Goal: Use online tool/utility

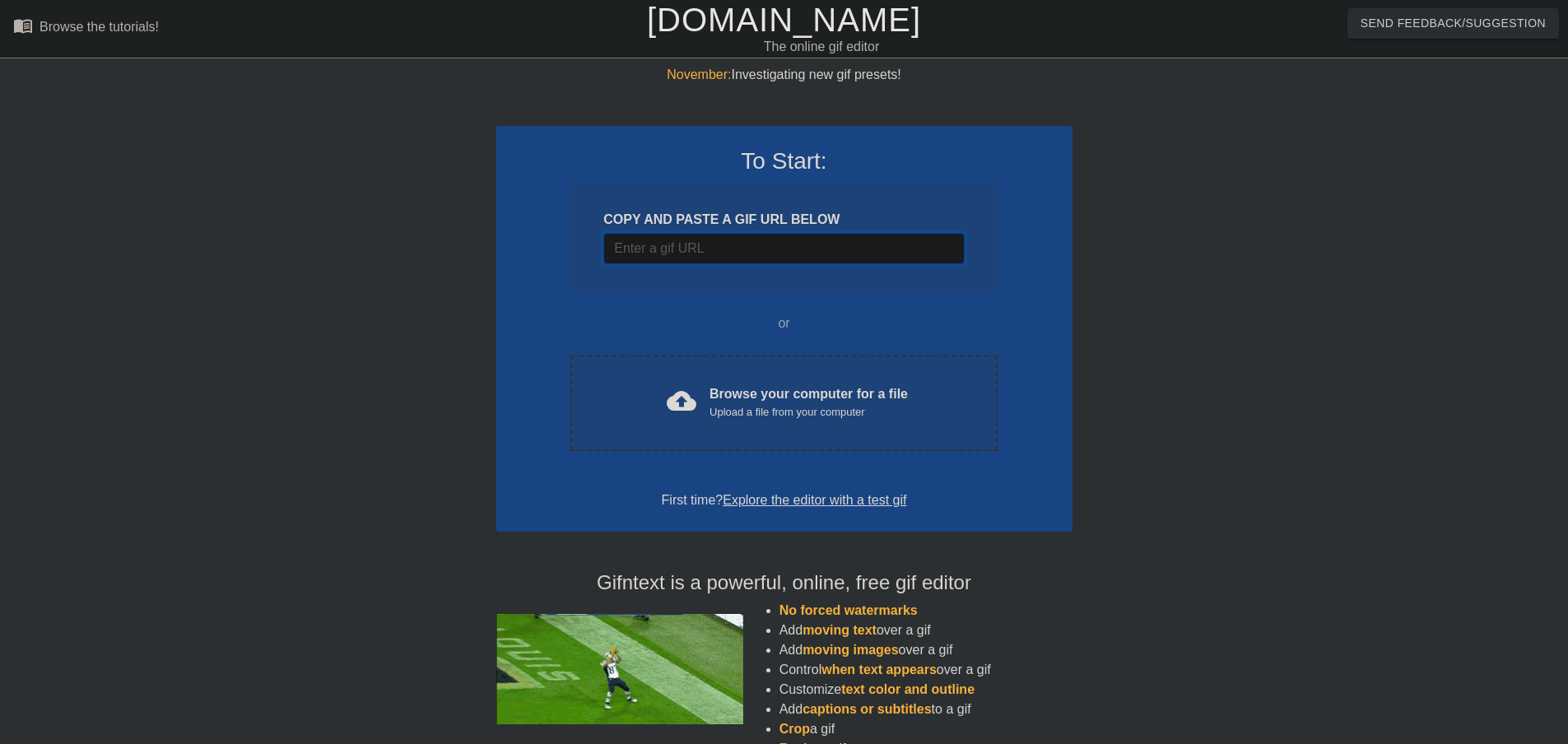
click at [801, 257] on input "Username" at bounding box center [783, 249] width 360 height 31
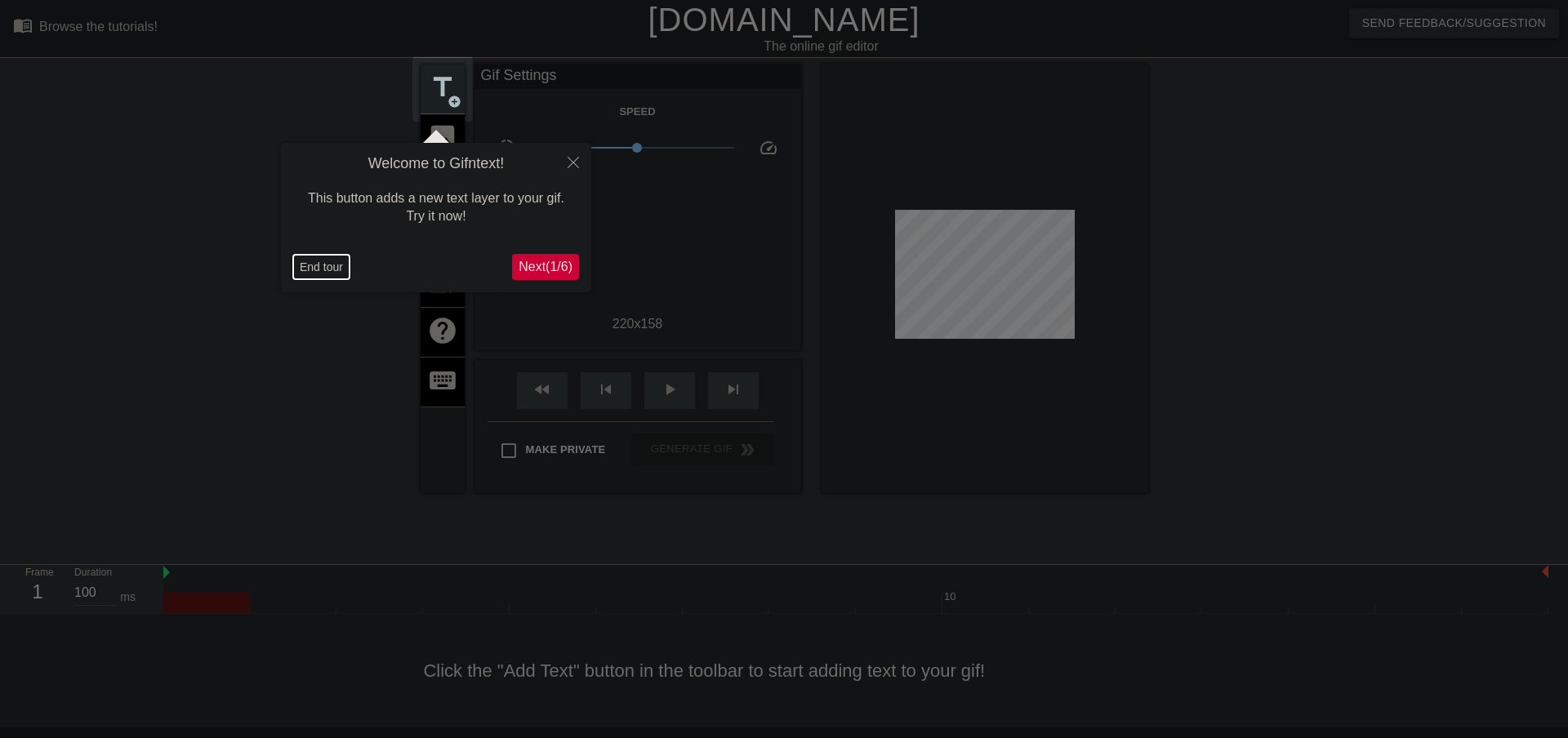
click at [326, 264] on button "End tour" at bounding box center [321, 267] width 57 height 24
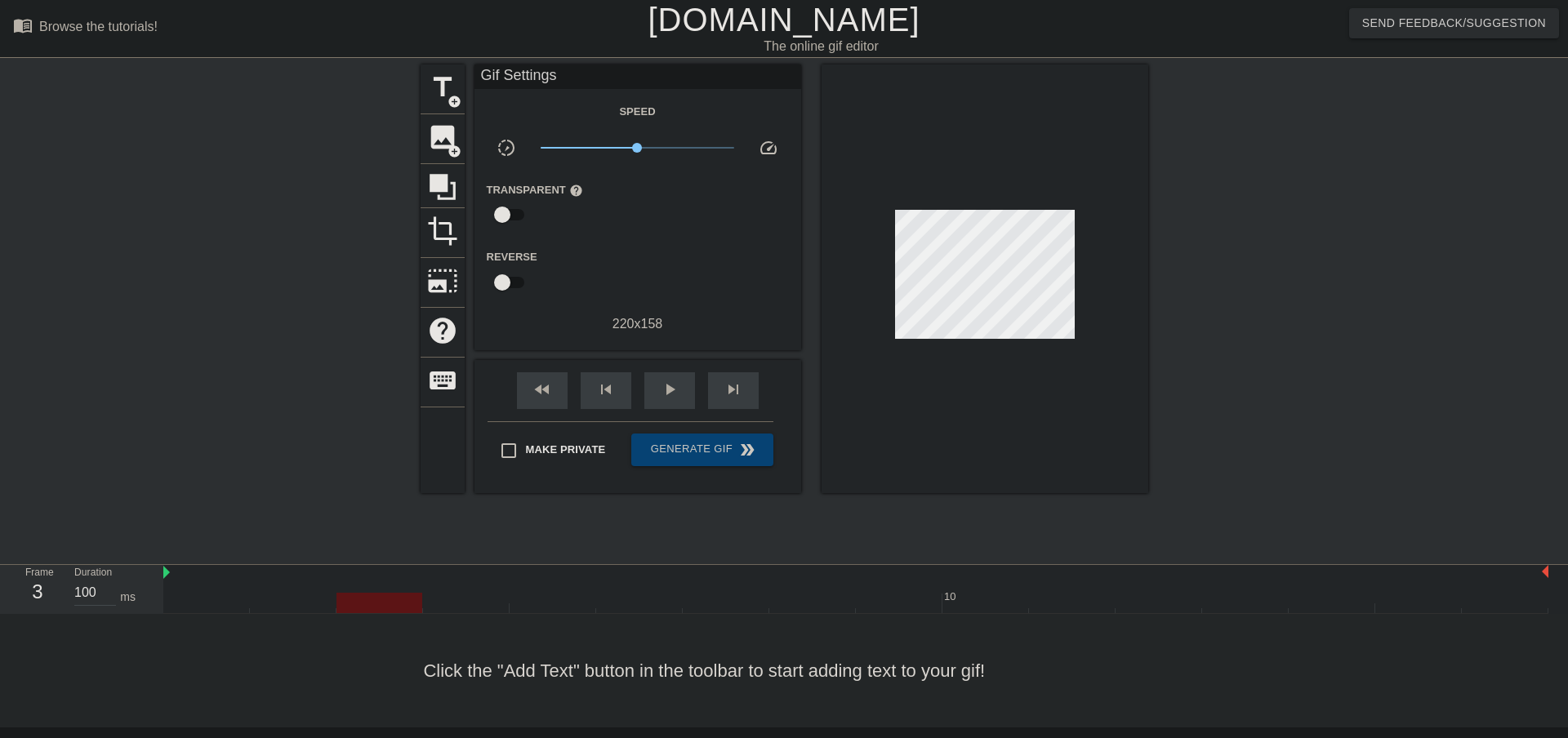
drag, startPoint x: 220, startPoint y: 612, endPoint x: 341, endPoint y: 602, distance: 121.4
click at [341, 602] on div at bounding box center [379, 603] width 86 height 20
click at [446, 87] on span "title" at bounding box center [443, 87] width 31 height 31
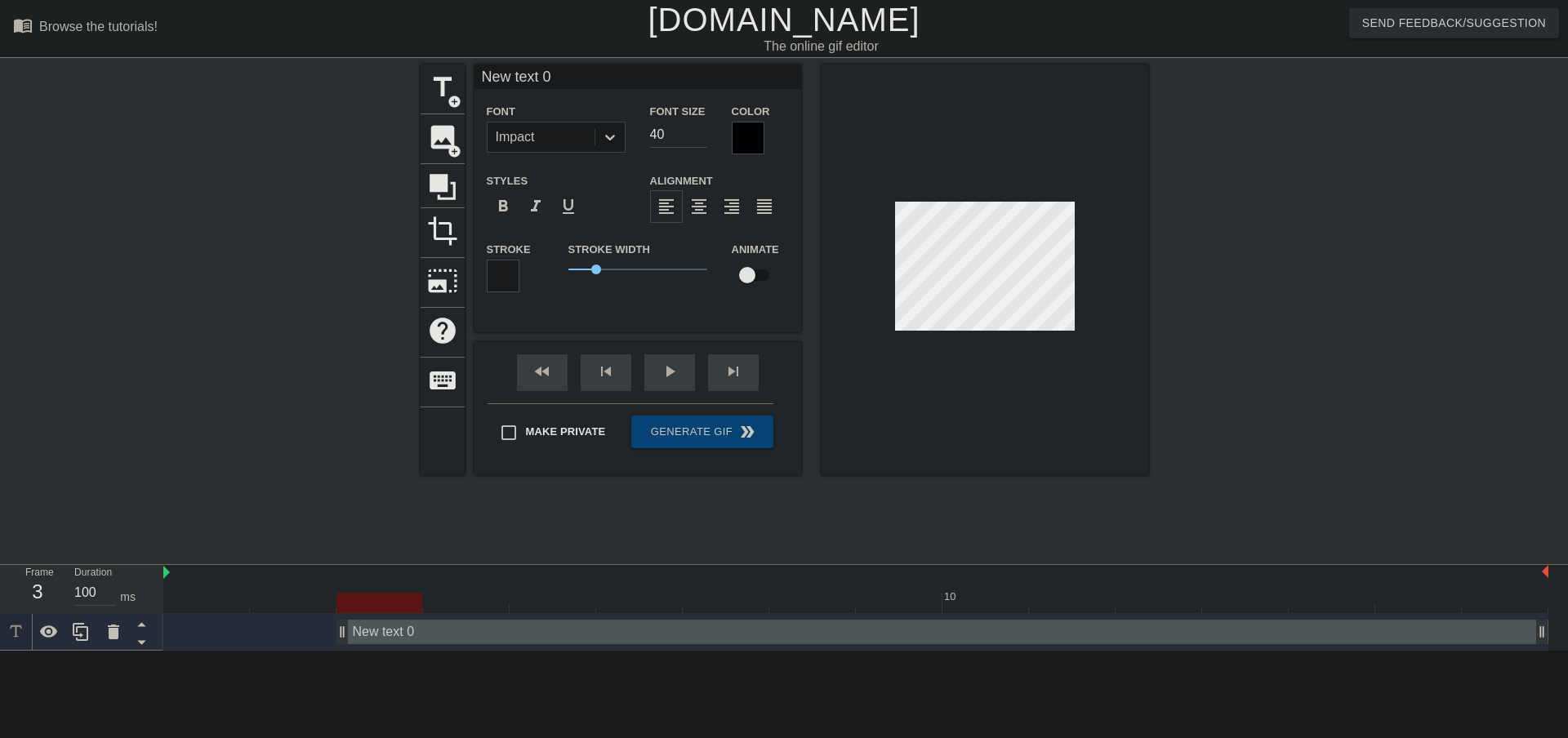
click at [220, 463] on div at bounding box center [279, 309] width 245 height 490
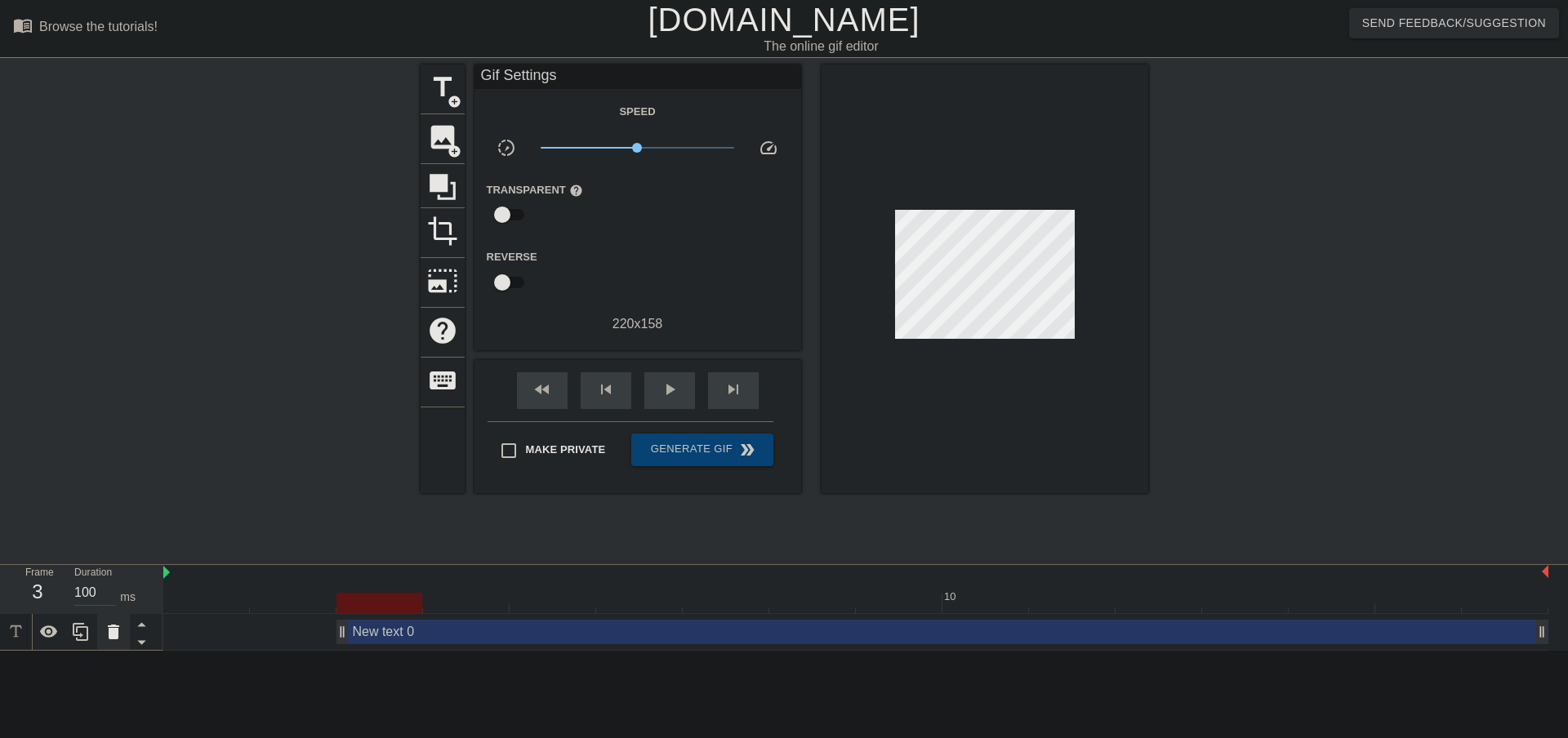
click at [115, 634] on icon at bounding box center [114, 632] width 12 height 14
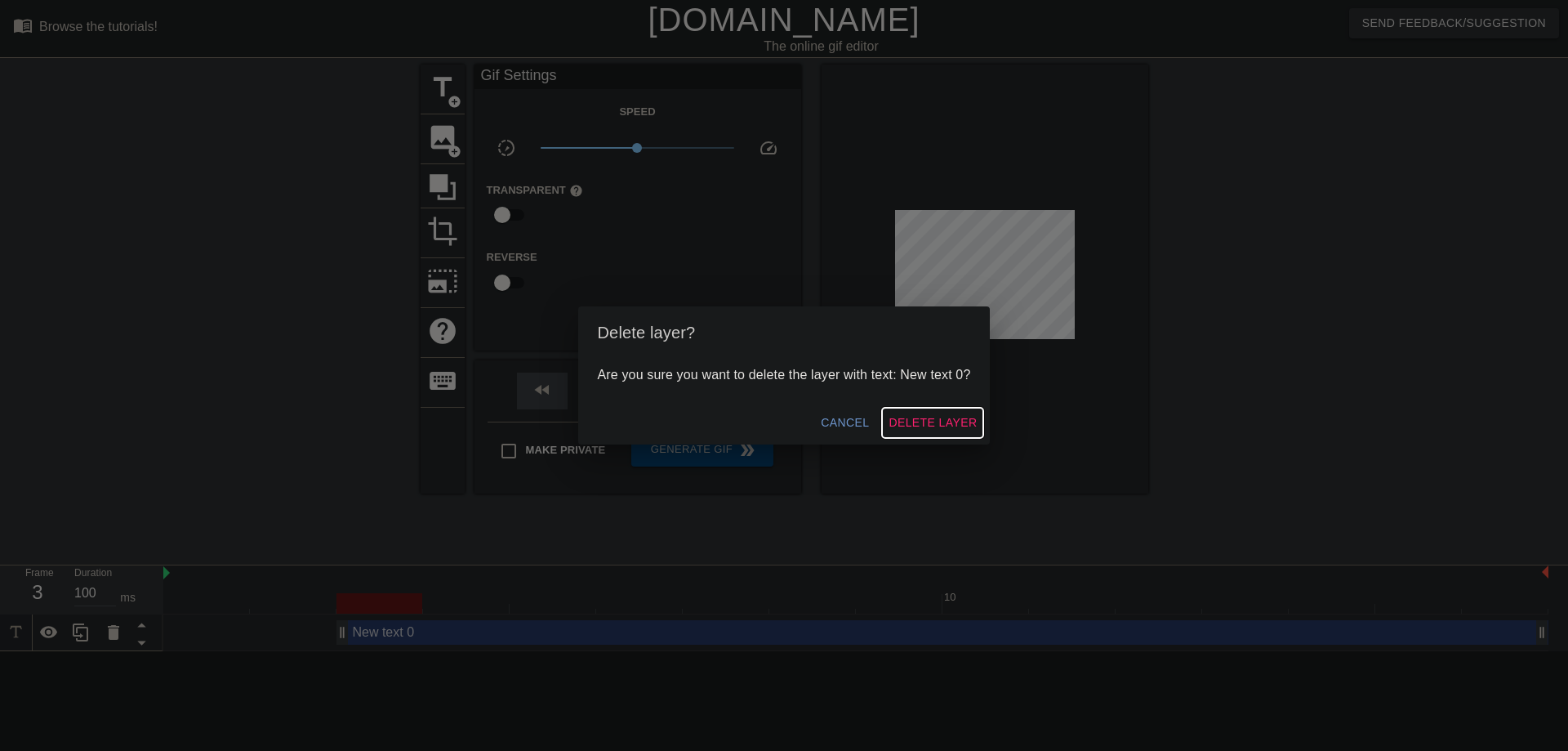
click at [950, 425] on span "Delete Layer" at bounding box center [933, 422] width 88 height 20
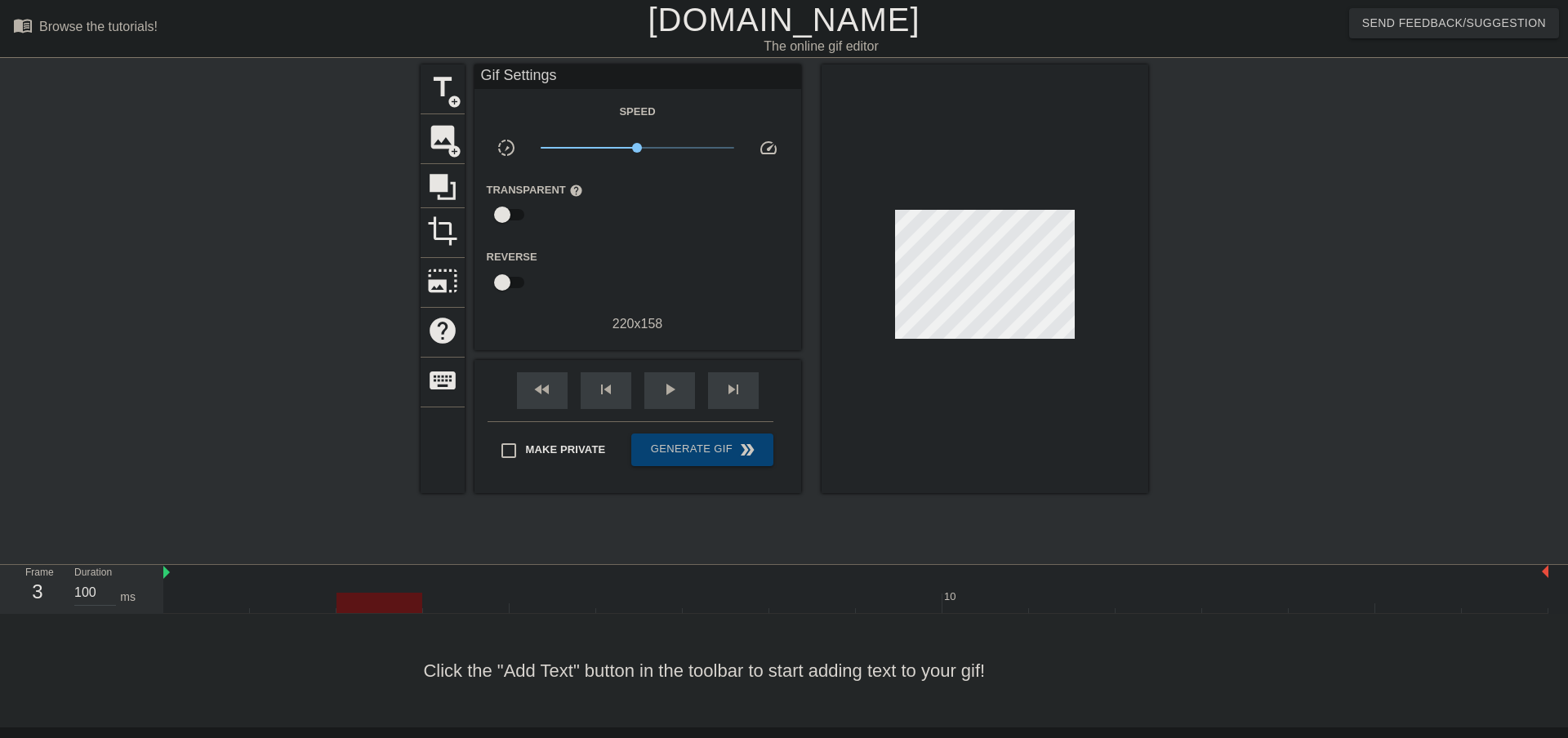
click at [1456, 612] on div "10" at bounding box center [856, 589] width 1386 height 49
click at [1473, 606] on div at bounding box center [856, 603] width 1386 height 20
click at [1424, 608] on div at bounding box center [856, 603] width 1386 height 20
click at [1344, 604] on div at bounding box center [856, 603] width 1386 height 20
click at [1229, 601] on div at bounding box center [856, 603] width 1386 height 20
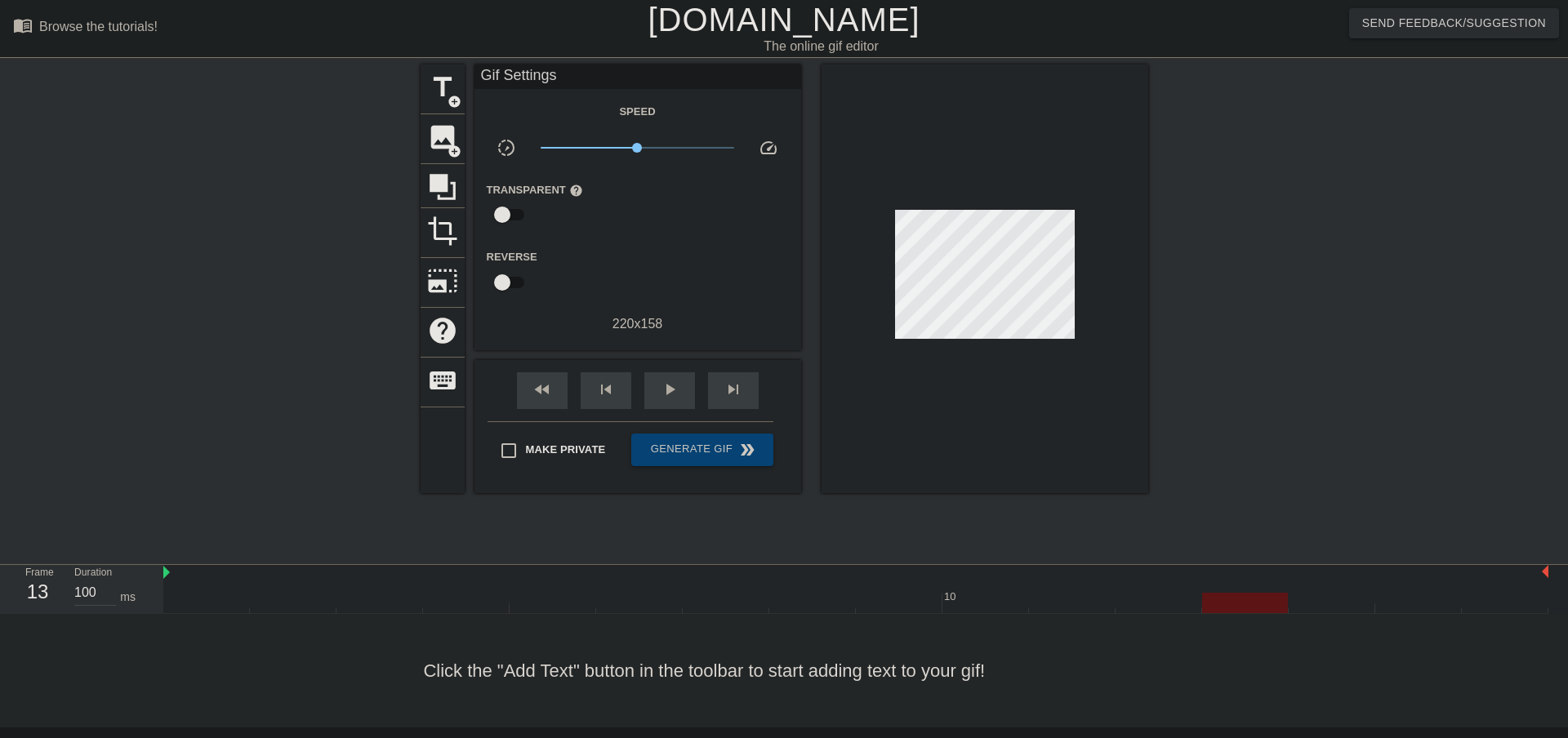
click at [1124, 599] on div at bounding box center [856, 603] width 1386 height 20
click at [967, 598] on div at bounding box center [856, 603] width 1386 height 20
